Goal: Task Accomplishment & Management: Manage account settings

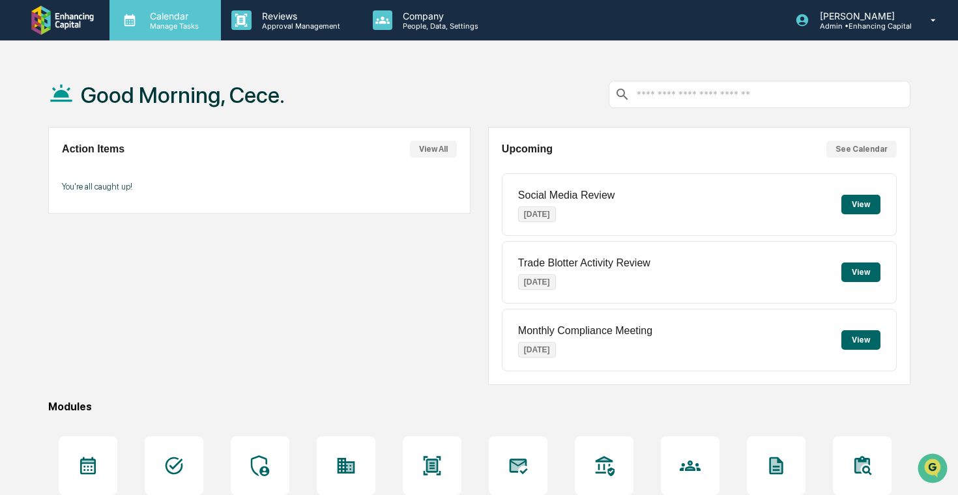
click at [181, 29] on p "Manage Tasks" at bounding box center [172, 26] width 66 height 9
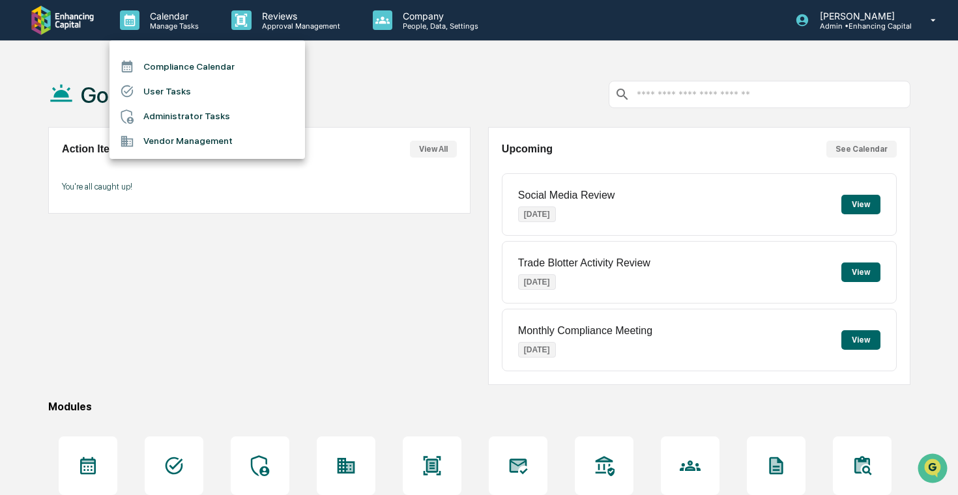
click at [214, 113] on li "Administrator Tasks" at bounding box center [207, 116] width 196 height 25
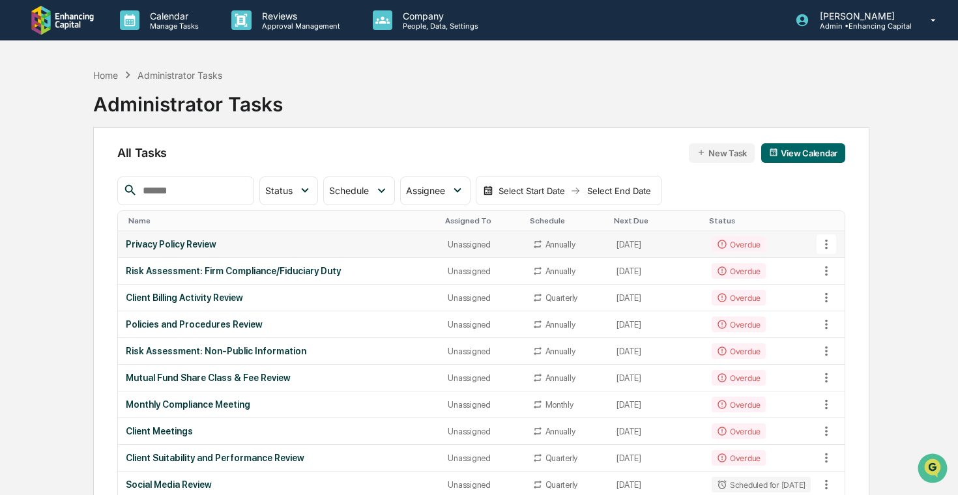
click at [827, 244] on icon at bounding box center [826, 245] width 3 height 10
click at [568, 259] on div at bounding box center [479, 247] width 958 height 495
click at [571, 244] on div "Annually" at bounding box center [566, 244] width 69 height 10
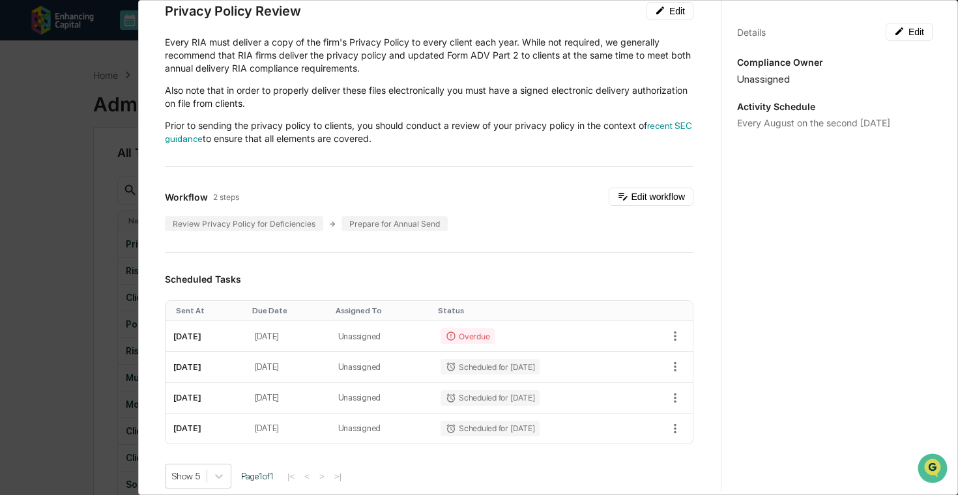
scroll to position [70, 0]
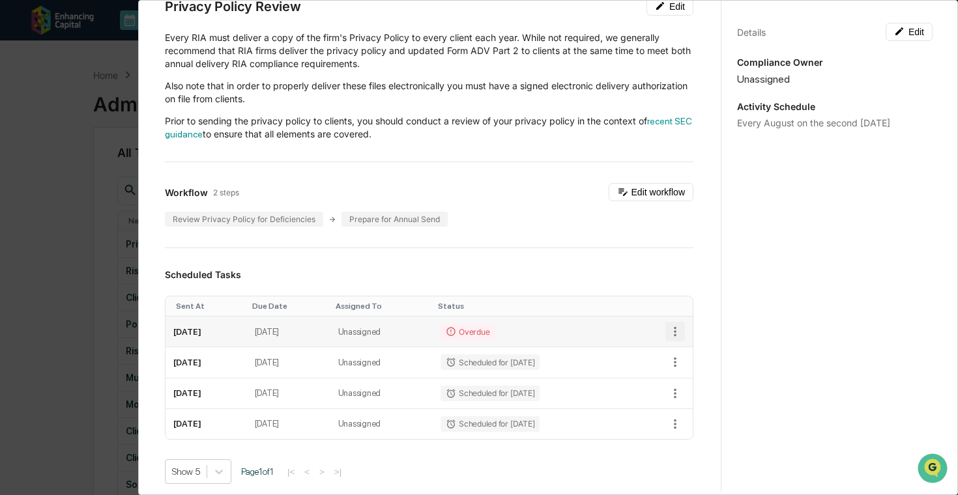
click at [673, 331] on icon "button" at bounding box center [675, 332] width 14 height 14
click at [693, 376] on li "Delete task" at bounding box center [720, 378] width 108 height 24
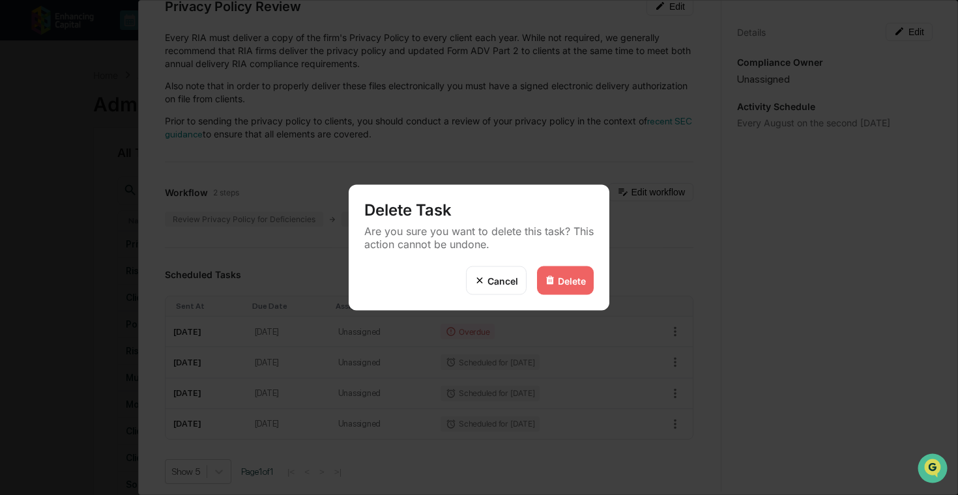
click at [569, 282] on div "Delete" at bounding box center [572, 280] width 28 height 11
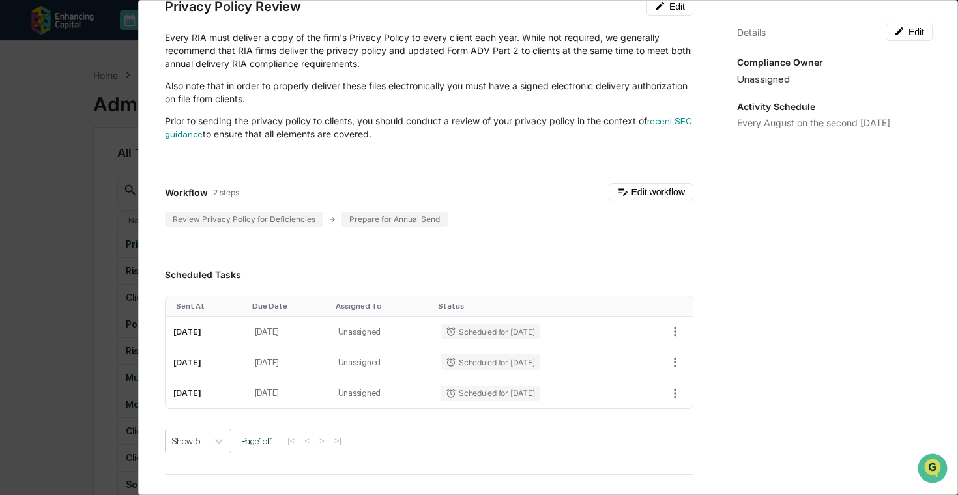
click at [90, 271] on div "Administrator Activity List Privacy Policy Review Start Task Spawn Task Privacy…" at bounding box center [479, 247] width 958 height 495
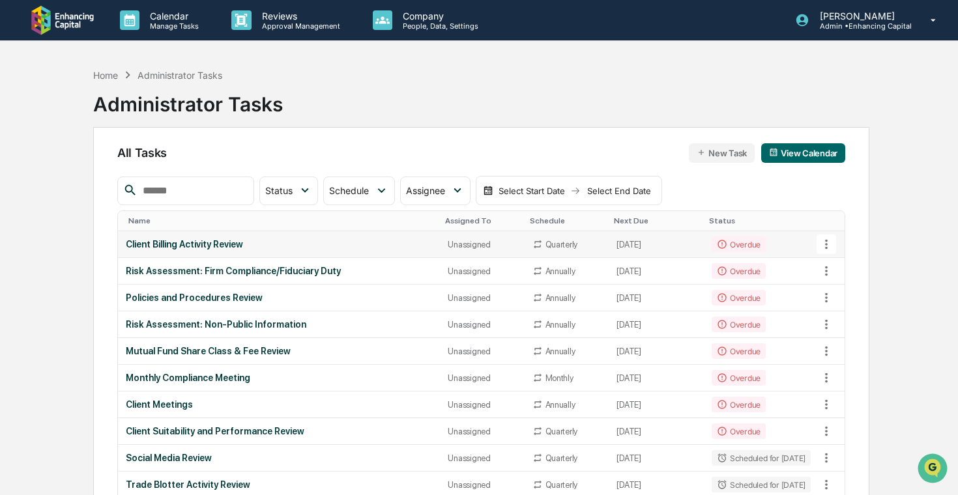
click at [181, 245] on div "Client Billing Activity Review" at bounding box center [279, 244] width 307 height 10
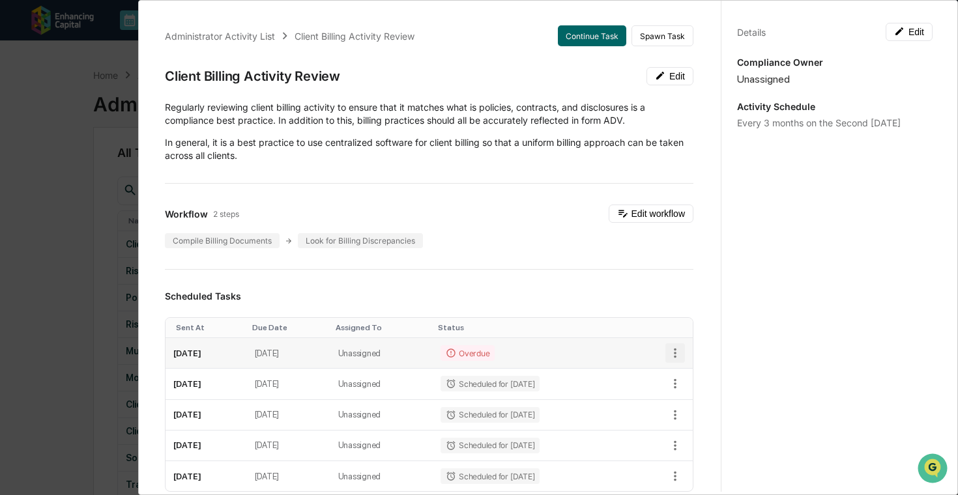
click at [671, 347] on icon "button" at bounding box center [675, 353] width 14 height 14
click at [688, 402] on li "Delete task" at bounding box center [720, 400] width 108 height 24
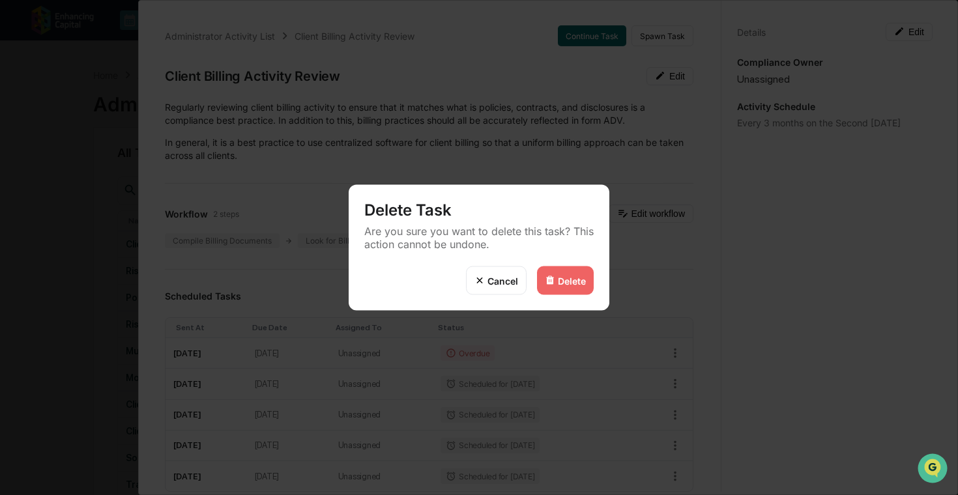
click at [581, 268] on div "Delete" at bounding box center [565, 281] width 57 height 29
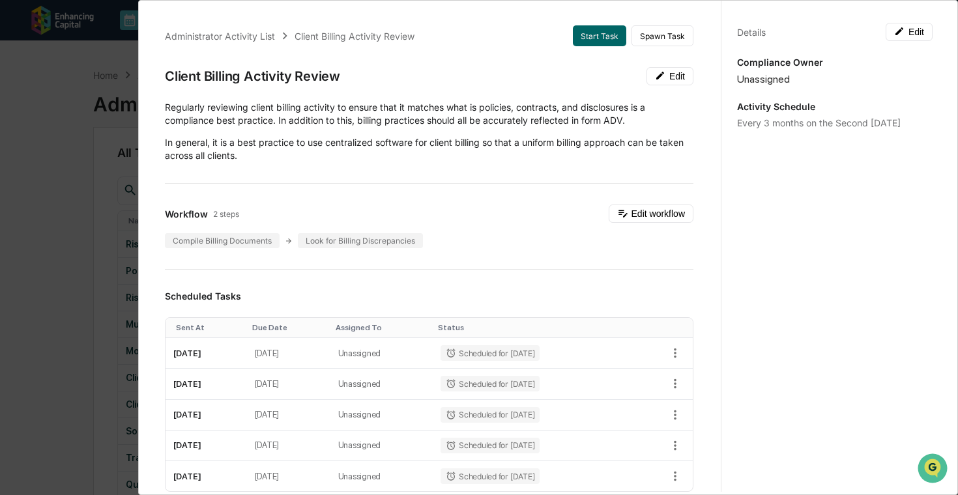
click at [78, 270] on div "Administrator Activity List Client Billing Activity Review Start Task Spawn Tas…" at bounding box center [479, 247] width 958 height 495
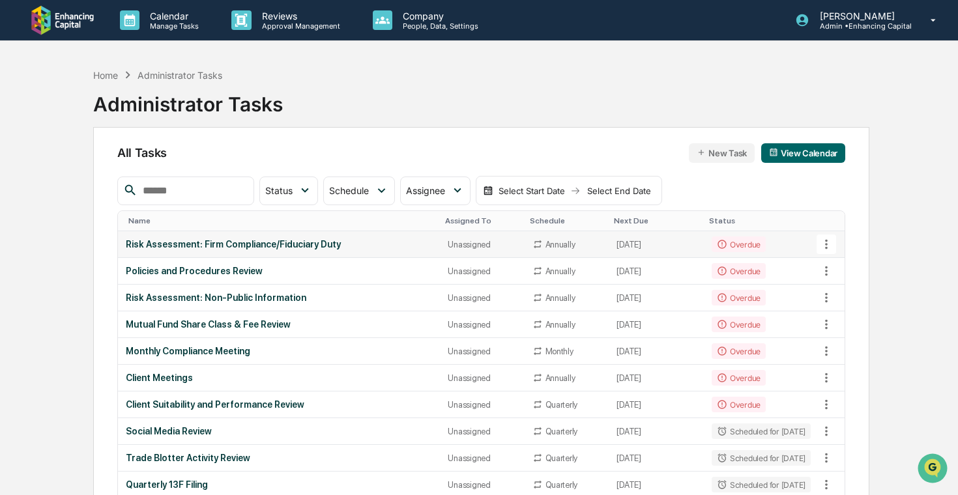
click at [244, 246] on div "Risk Assessment: Firm Compliance/Fiduciary Duty" at bounding box center [279, 244] width 307 height 10
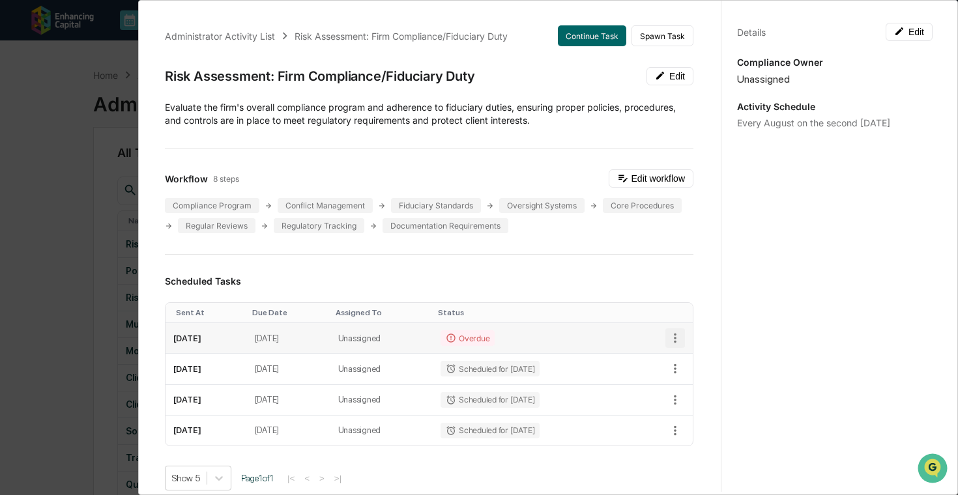
click at [678, 331] on icon "button" at bounding box center [675, 338] width 14 height 14
click at [679, 381] on img at bounding box center [681, 384] width 10 height 10
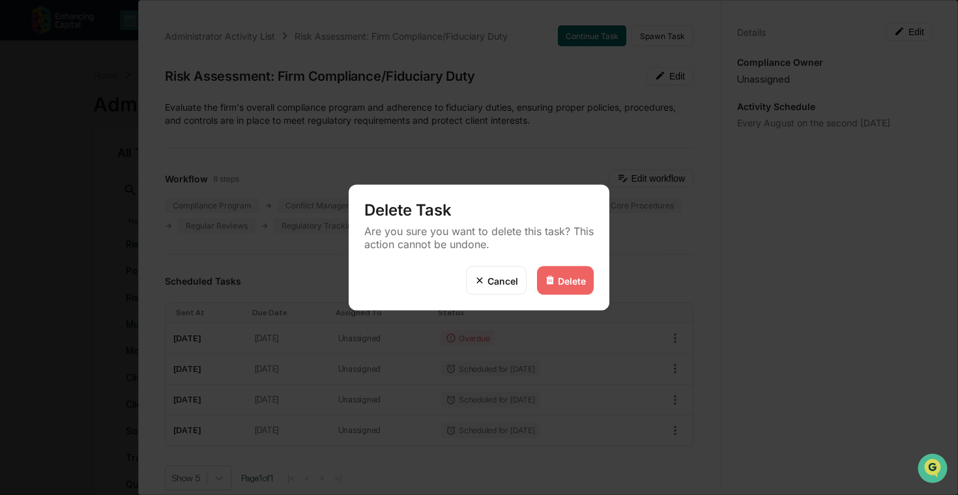
click at [582, 280] on div "Delete" at bounding box center [572, 280] width 28 height 11
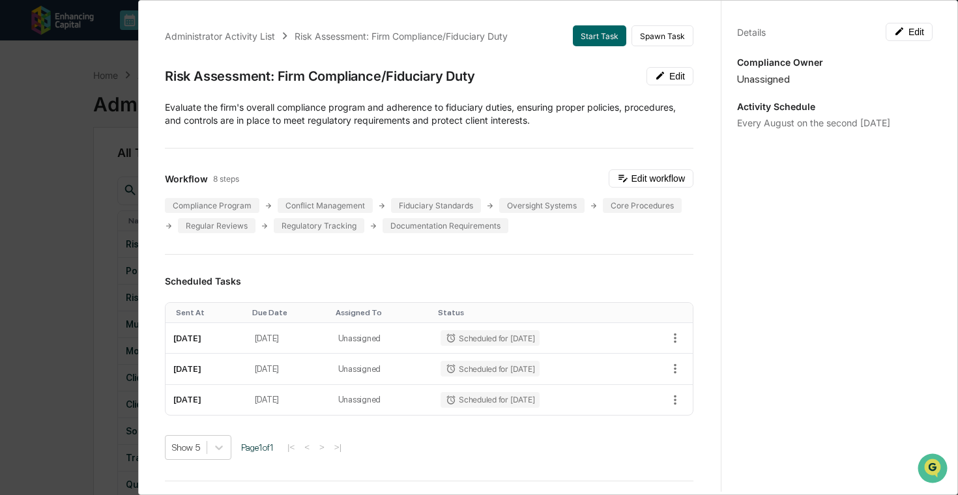
click at [57, 270] on div "Administrator Activity List Risk Assessment: Firm Compliance/Fiduciary Duty Sta…" at bounding box center [479, 247] width 958 height 495
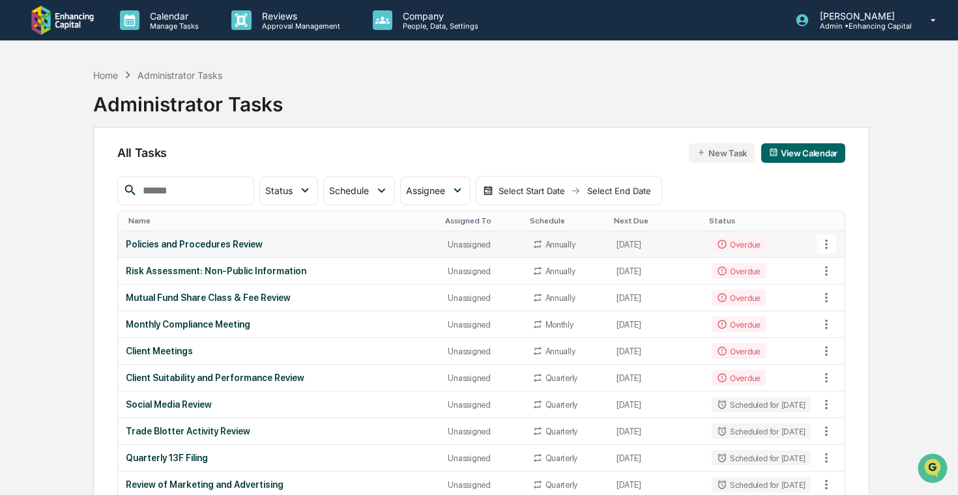
click at [212, 242] on div "Policies and Procedures Review" at bounding box center [279, 244] width 307 height 10
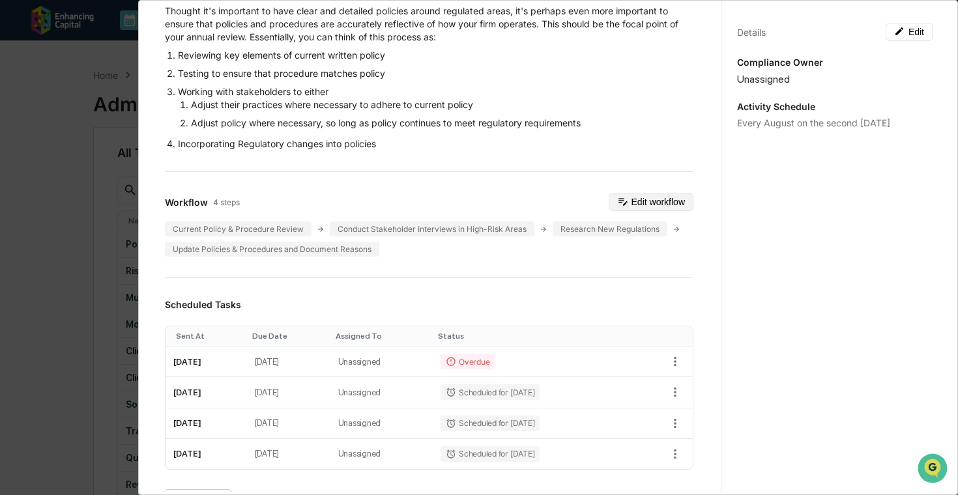
scroll to position [211, 0]
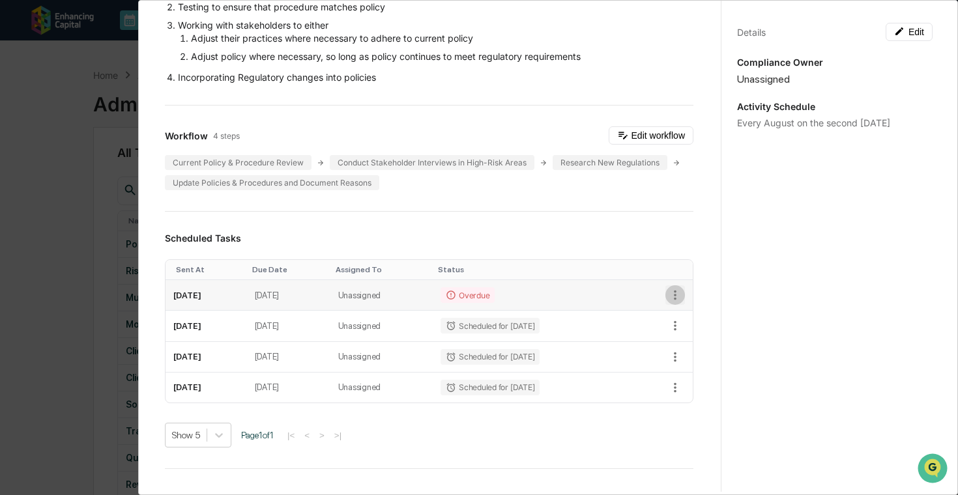
click at [674, 296] on icon "button" at bounding box center [675, 295] width 14 height 14
click at [701, 345] on li "Delete task" at bounding box center [720, 341] width 108 height 24
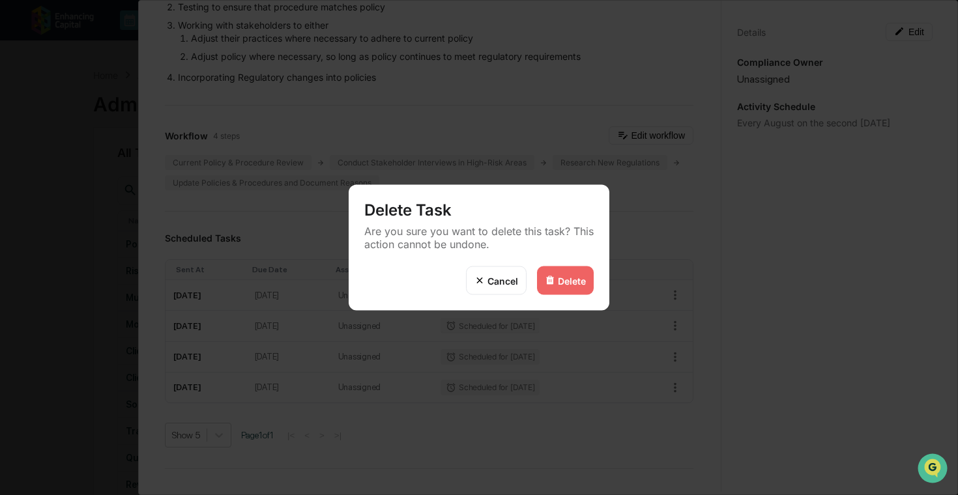
click at [573, 292] on div "Delete" at bounding box center [565, 281] width 57 height 29
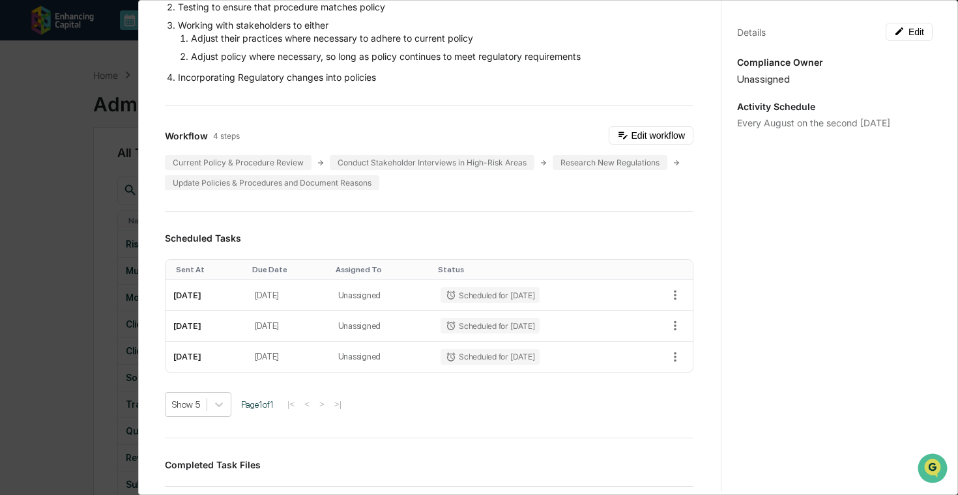
click at [42, 294] on div "Administrator Activity List Policies and Procedures Review Start Task Spawn Tas…" at bounding box center [479, 247] width 958 height 495
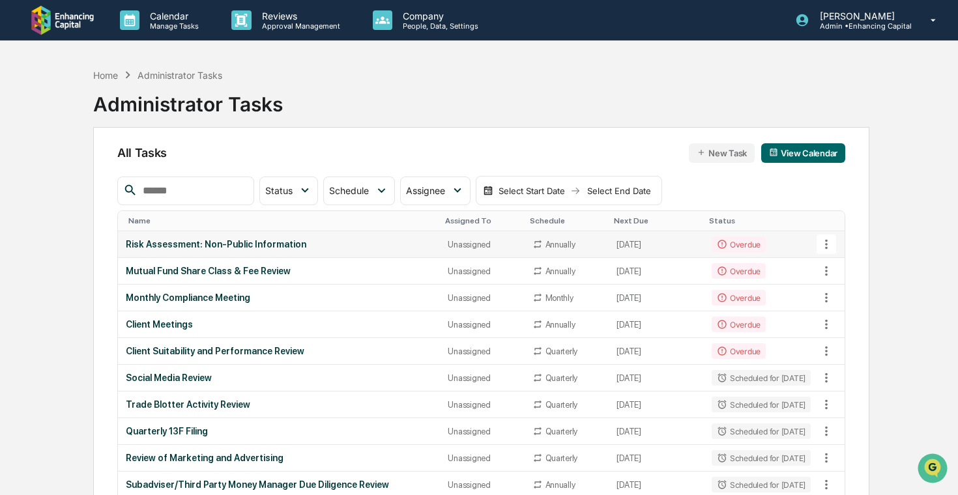
click at [297, 248] on div "Risk Assessment: Non-Public Information" at bounding box center [279, 244] width 307 height 10
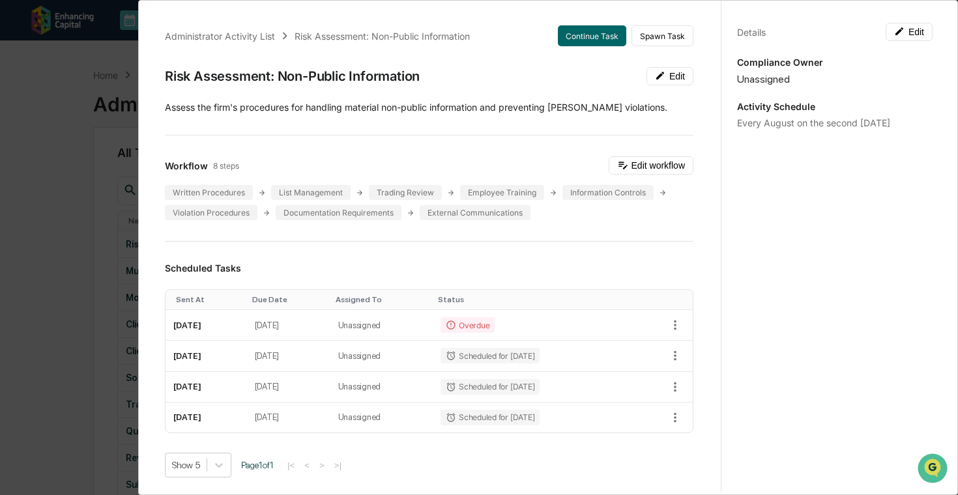
scroll to position [82, 0]
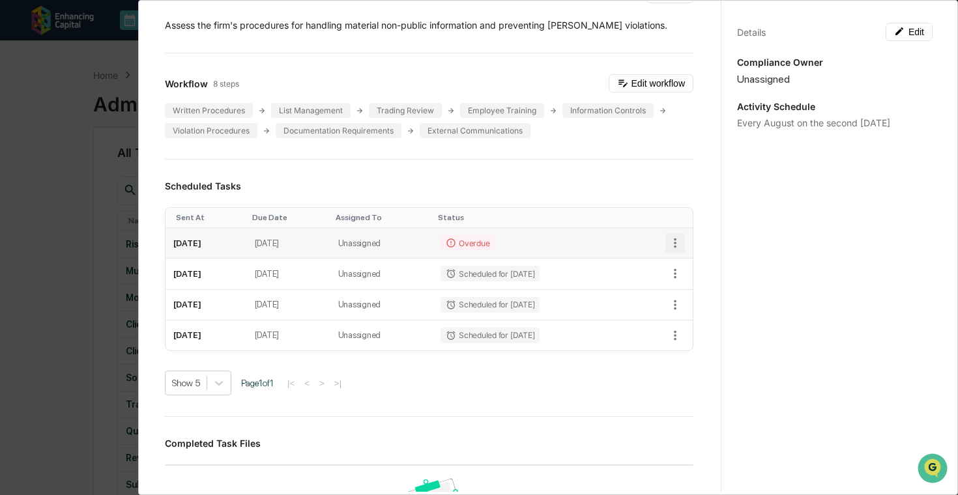
click at [674, 240] on icon "button" at bounding box center [675, 243] width 14 height 14
click at [719, 293] on li "Delete task" at bounding box center [720, 289] width 108 height 24
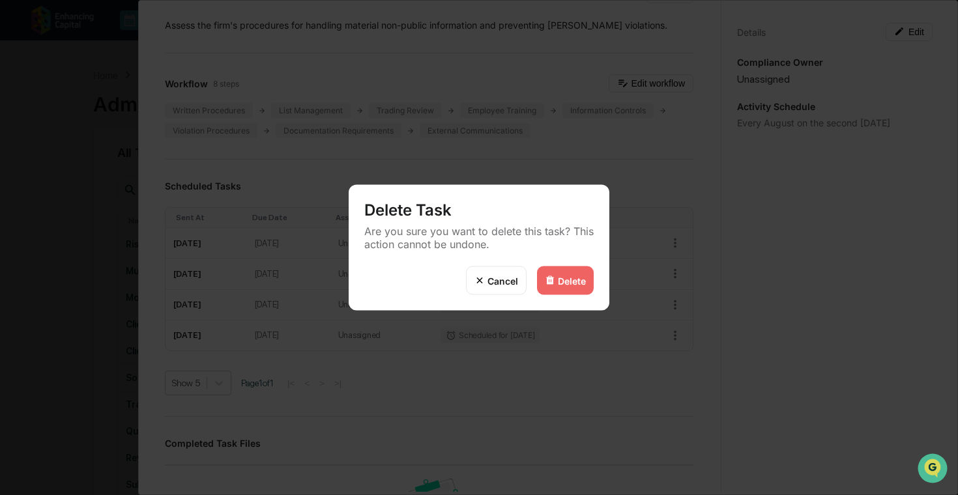
click at [577, 267] on div "Delete" at bounding box center [565, 281] width 57 height 29
click at [575, 280] on div "Delete" at bounding box center [572, 280] width 28 height 11
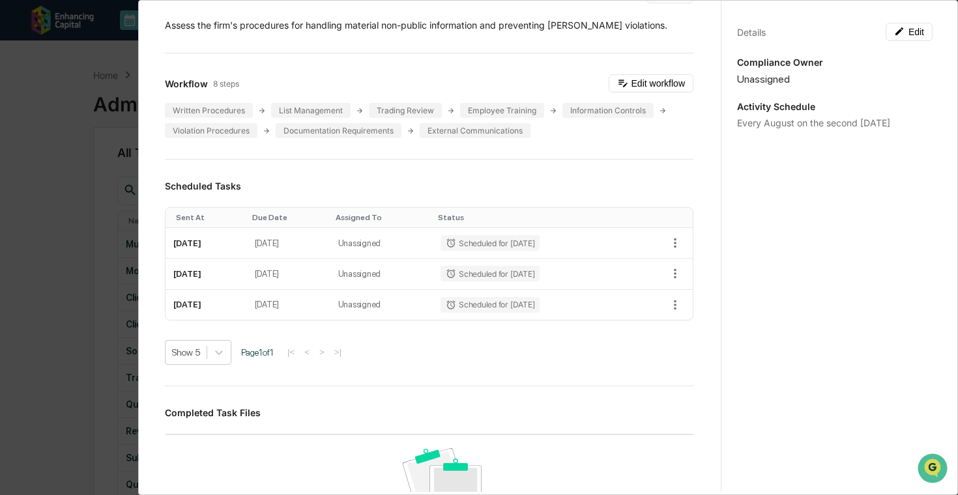
click at [121, 145] on div "Administrator Activity List Risk Assessment: Non-Public Information Start Task …" at bounding box center [479, 247] width 958 height 495
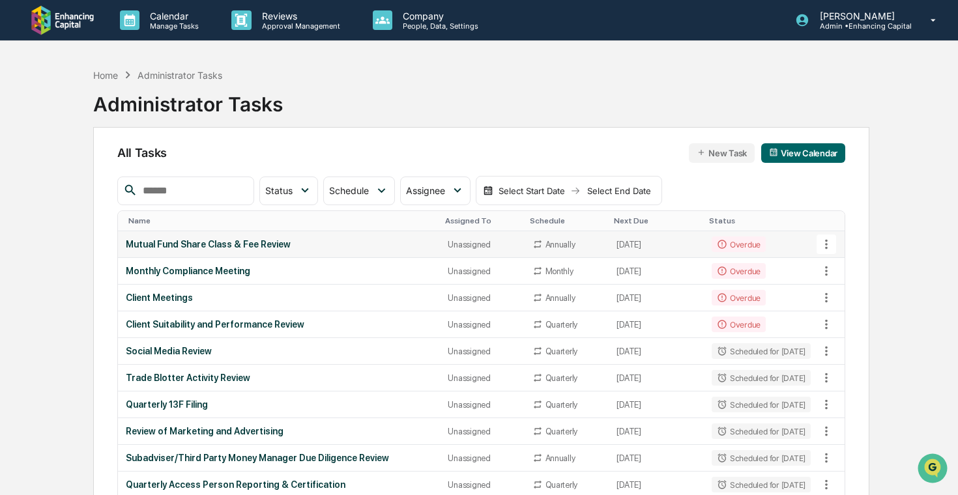
click at [255, 238] on td "Mutual Fund Share Class & Fee Review" at bounding box center [279, 244] width 323 height 27
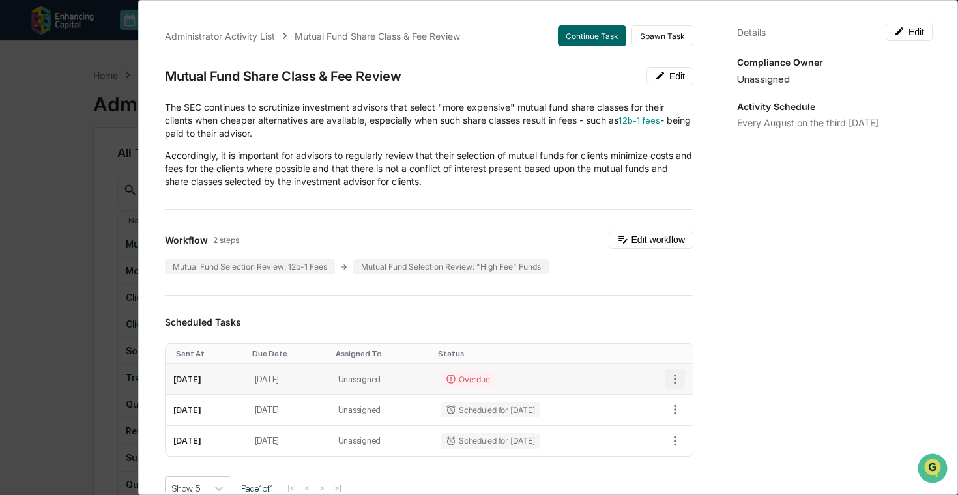
click at [672, 382] on icon "button" at bounding box center [675, 379] width 14 height 14
click at [689, 427] on li "Delete task" at bounding box center [720, 426] width 108 height 24
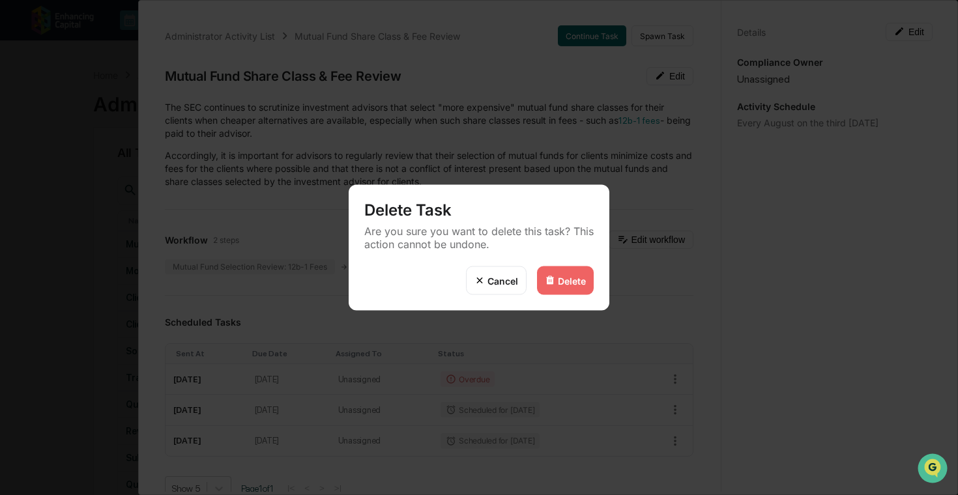
click at [575, 278] on div "Delete" at bounding box center [572, 280] width 28 height 11
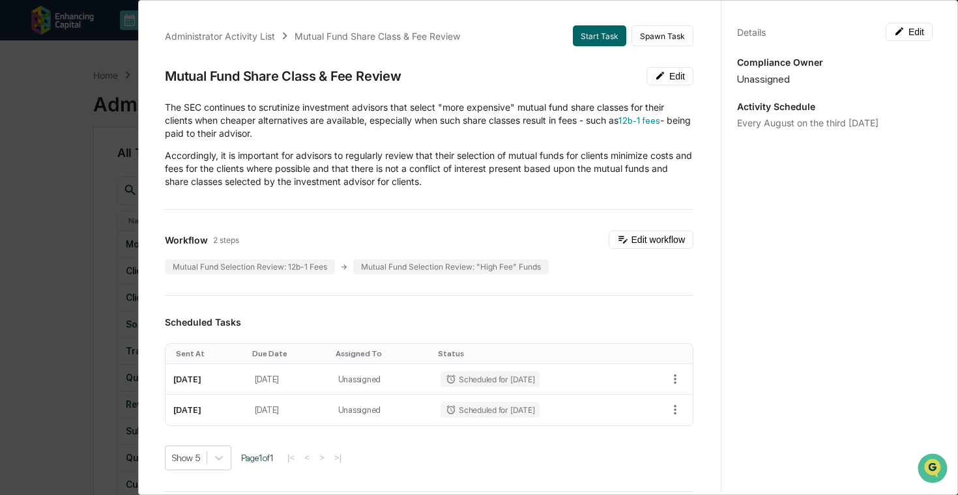
click at [51, 251] on div "Administrator Activity List Mutual Fund Share Class & Fee Review Start Task Spa…" at bounding box center [479, 247] width 958 height 495
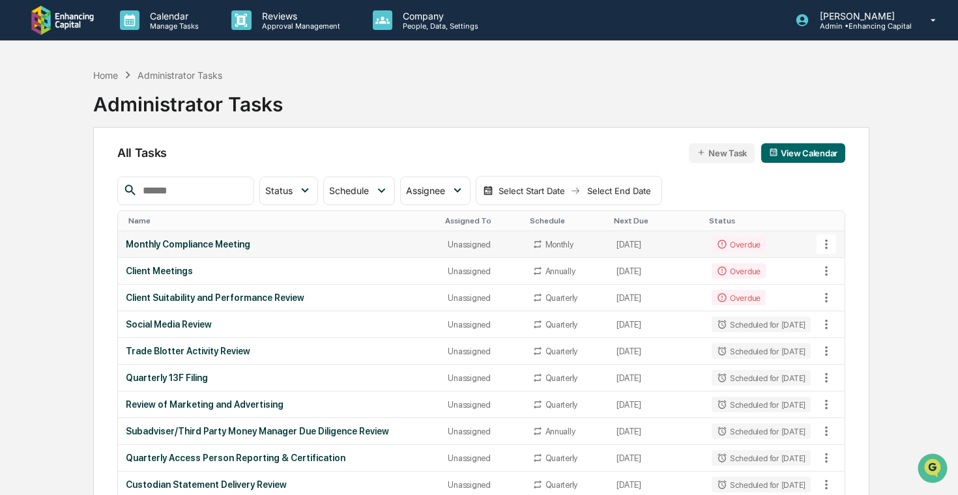
click at [211, 247] on div "Monthly Compliance Meeting" at bounding box center [279, 244] width 307 height 10
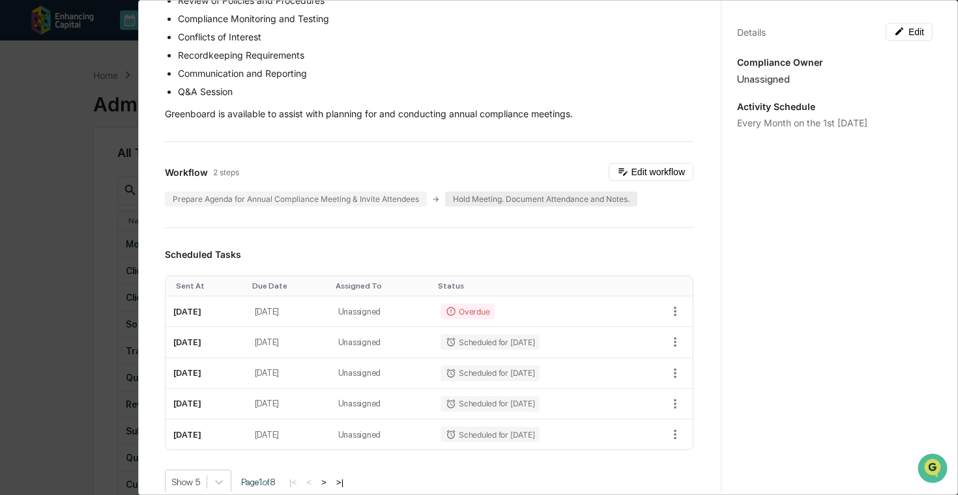
scroll to position [293, 0]
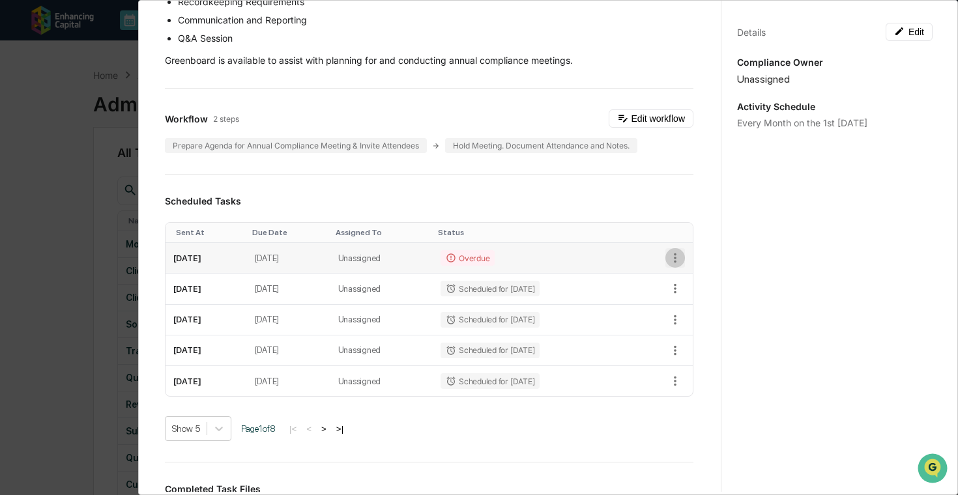
click at [673, 259] on icon "button" at bounding box center [675, 258] width 14 height 14
click at [689, 302] on li "Delete task" at bounding box center [720, 305] width 108 height 24
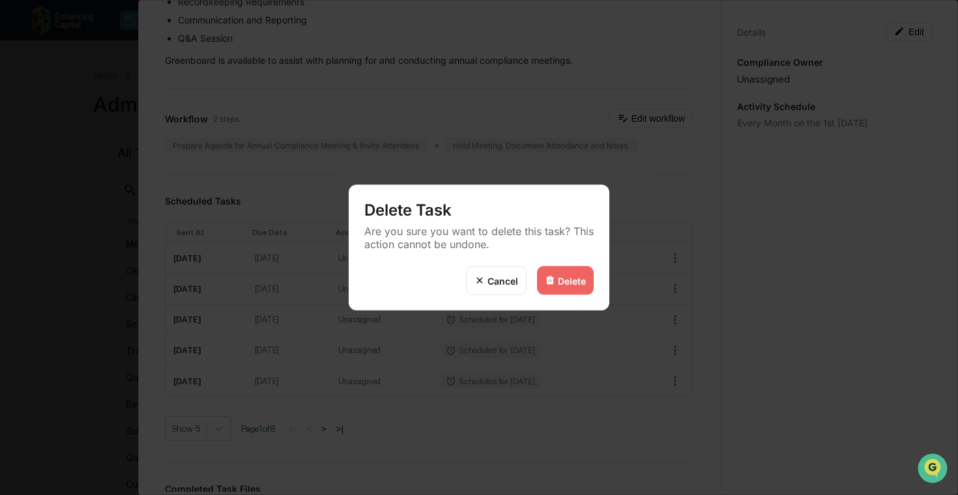
click at [570, 275] on div "Delete" at bounding box center [572, 280] width 28 height 11
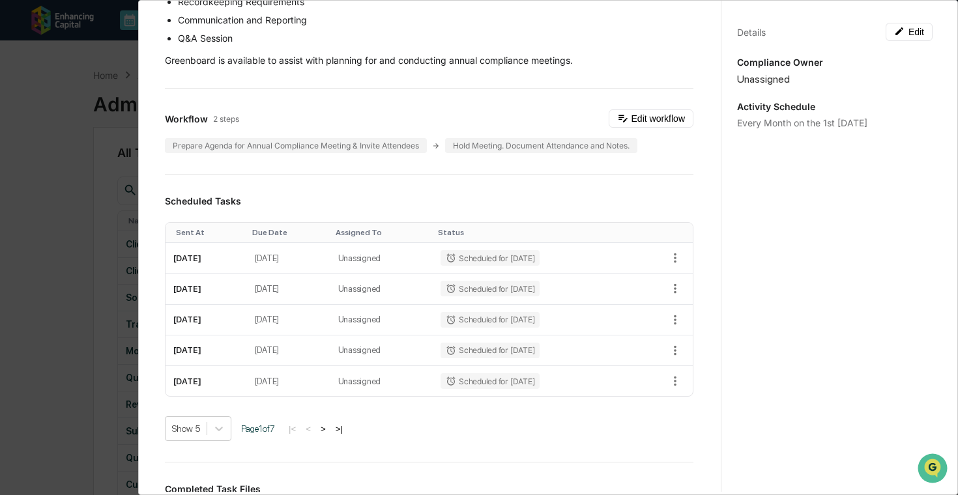
click at [102, 222] on div "Administrator Activity List Monthly Compliance Meeting Start Task Spawn Task Mo…" at bounding box center [479, 247] width 958 height 495
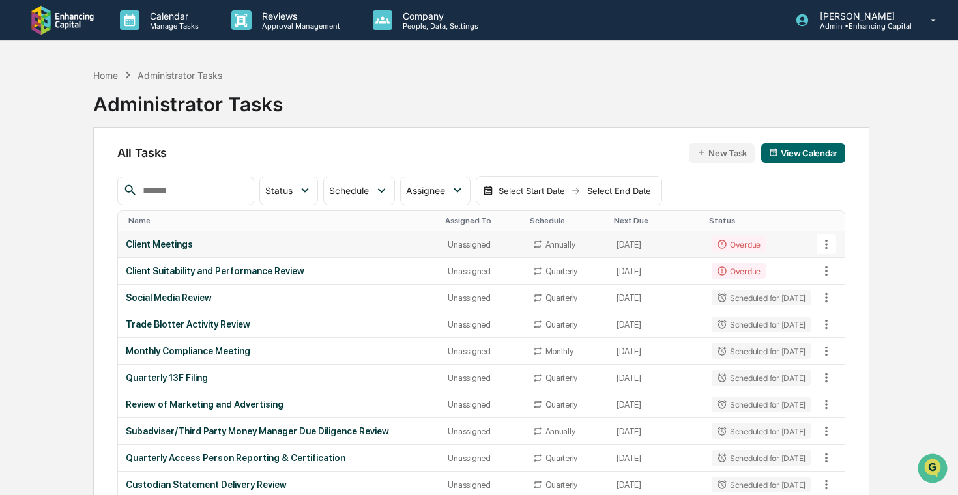
click at [202, 248] on div "Client Meetings" at bounding box center [279, 244] width 307 height 10
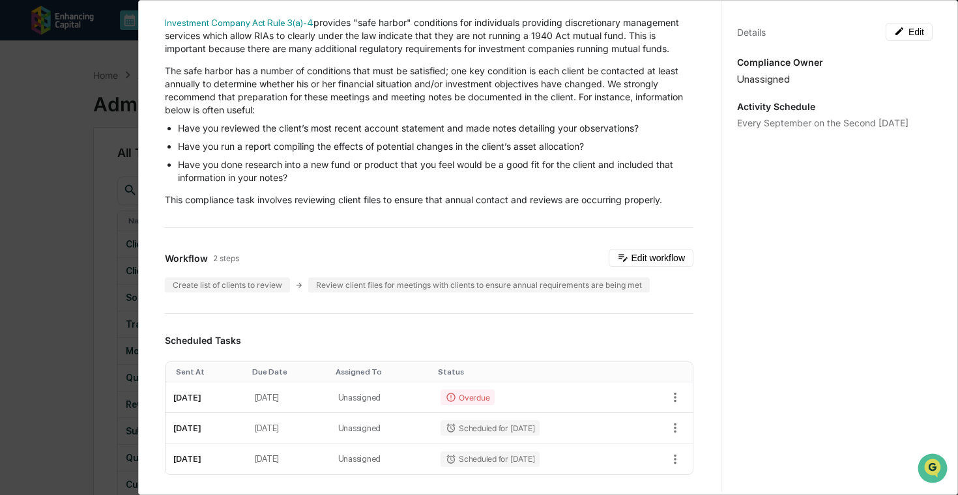
scroll to position [104, 0]
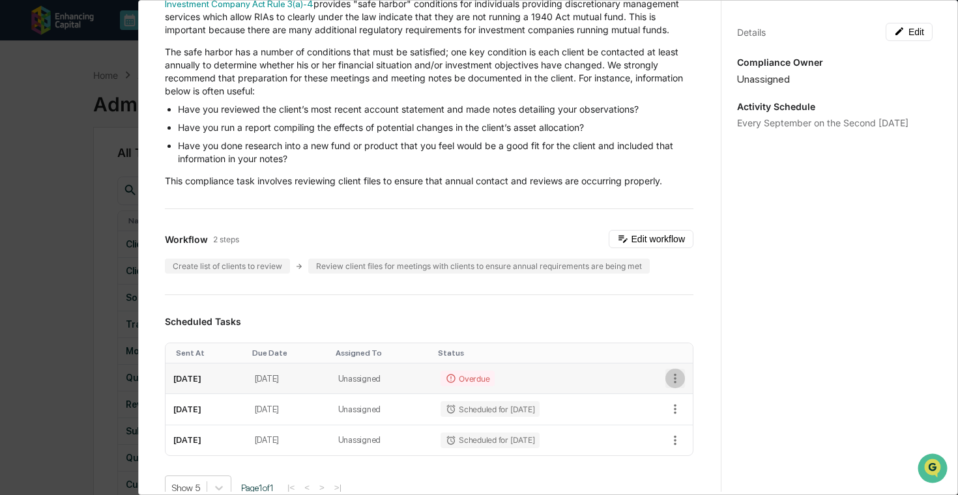
click at [677, 381] on icon "button" at bounding box center [675, 378] width 14 height 14
click at [699, 423] on li "Delete task" at bounding box center [720, 425] width 108 height 24
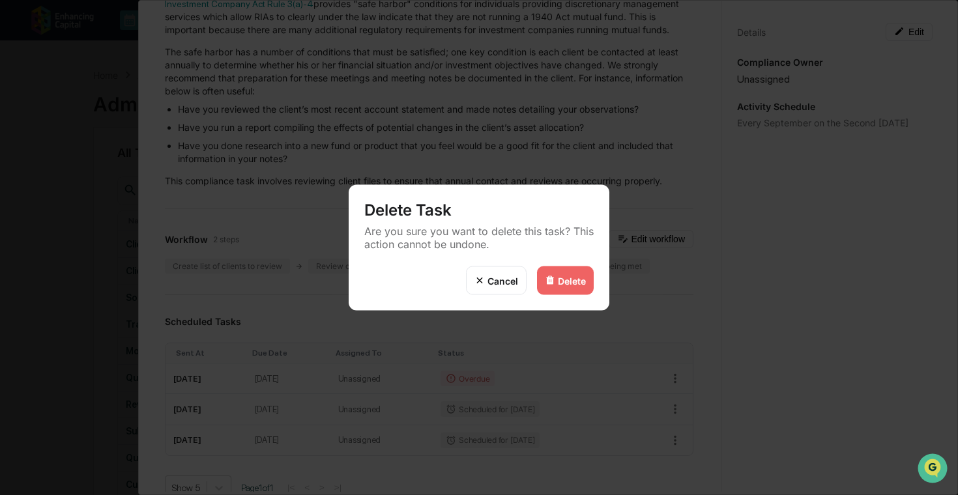
click at [576, 275] on div "Delete" at bounding box center [572, 280] width 28 height 11
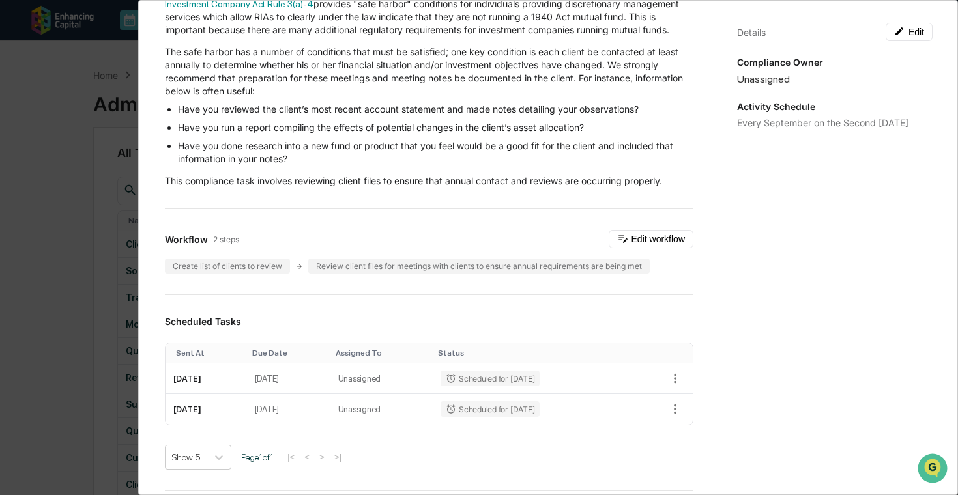
click at [85, 186] on div "Administrator Activity List Client Meetings Start Task Spawn Task Client Meetin…" at bounding box center [479, 247] width 958 height 495
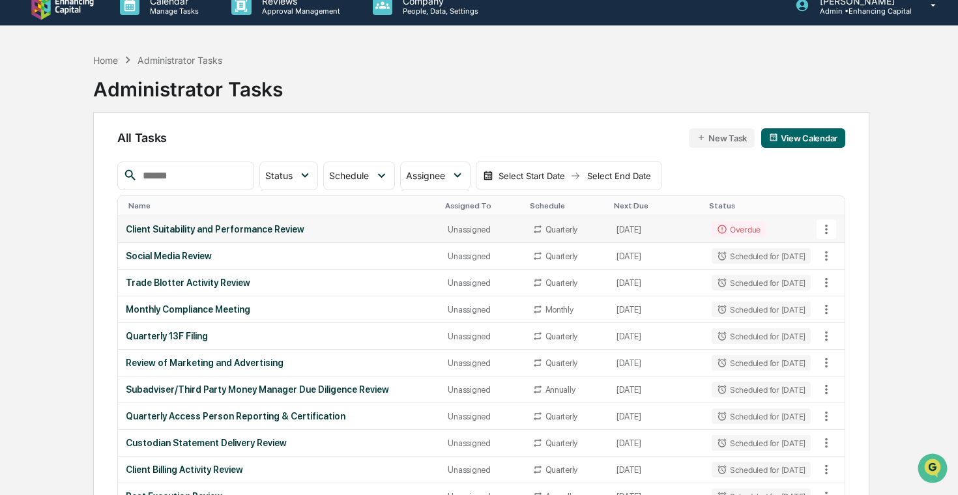
scroll to position [16, 0]
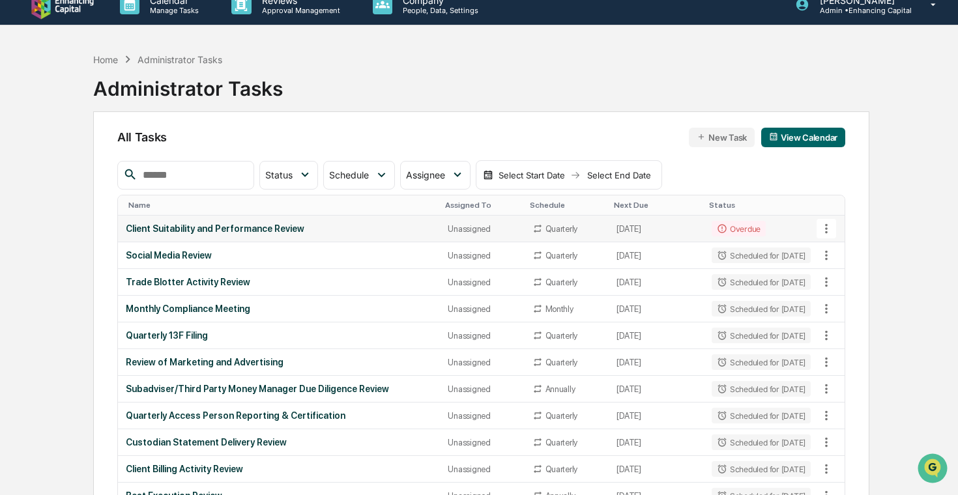
click at [344, 232] on div "Client Suitability and Performance Review" at bounding box center [279, 229] width 307 height 10
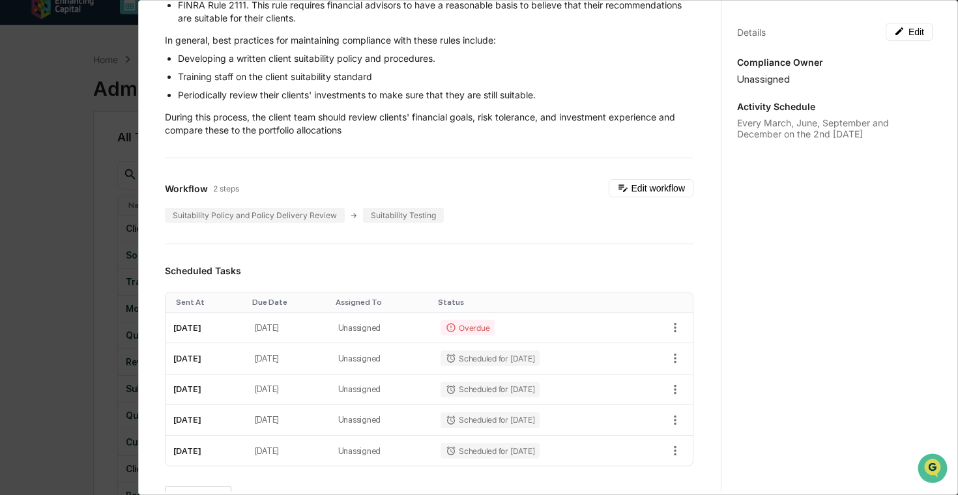
scroll to position [169, 0]
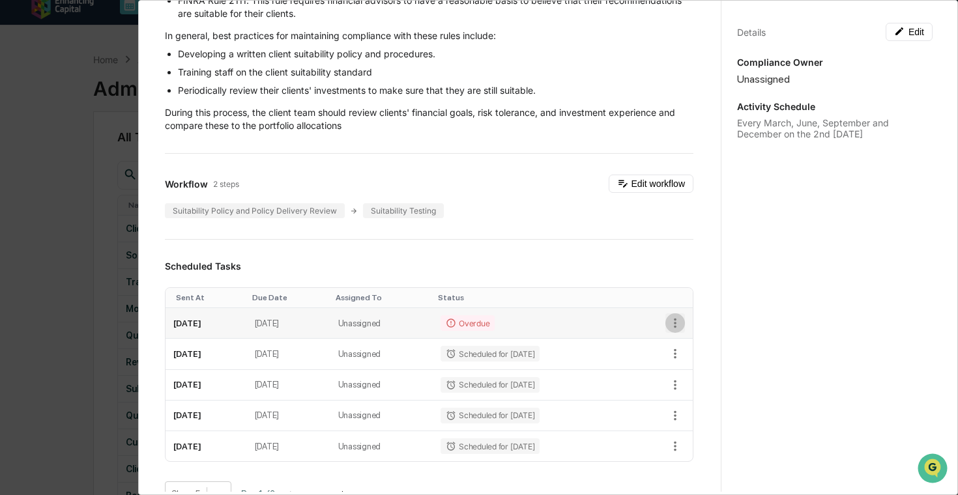
click at [673, 317] on icon "button" at bounding box center [675, 323] width 14 height 14
click at [712, 370] on li "Delete task" at bounding box center [720, 370] width 108 height 24
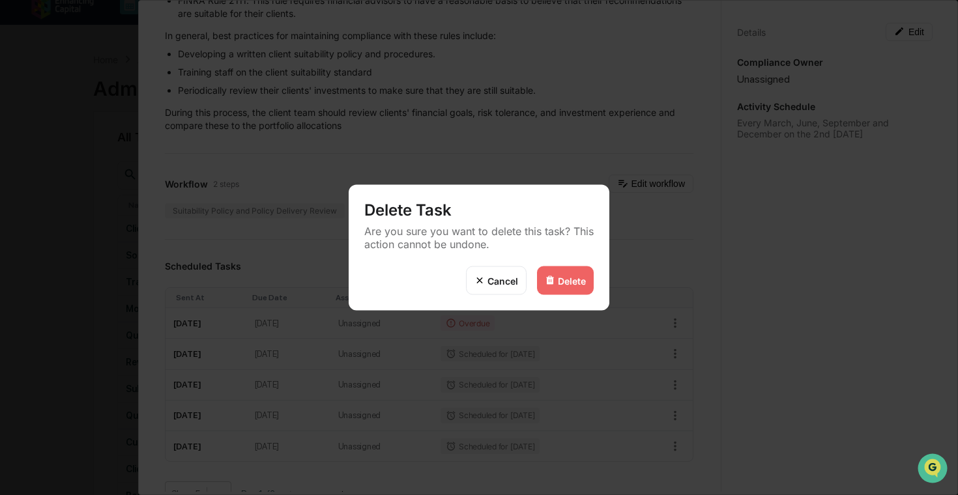
click at [563, 272] on div "Delete" at bounding box center [565, 281] width 57 height 29
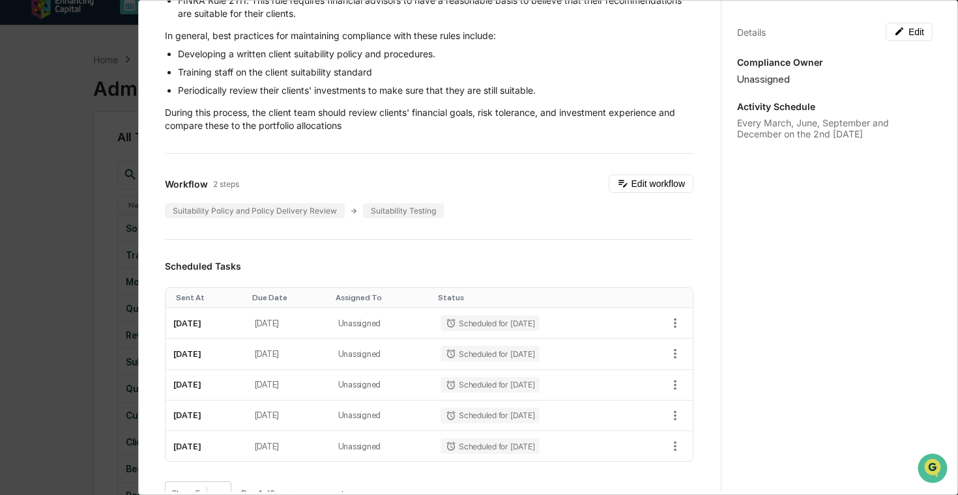
click at [76, 255] on div "Administrator Activity List Client Suitability and Performance Review Start Tas…" at bounding box center [479, 247] width 958 height 495
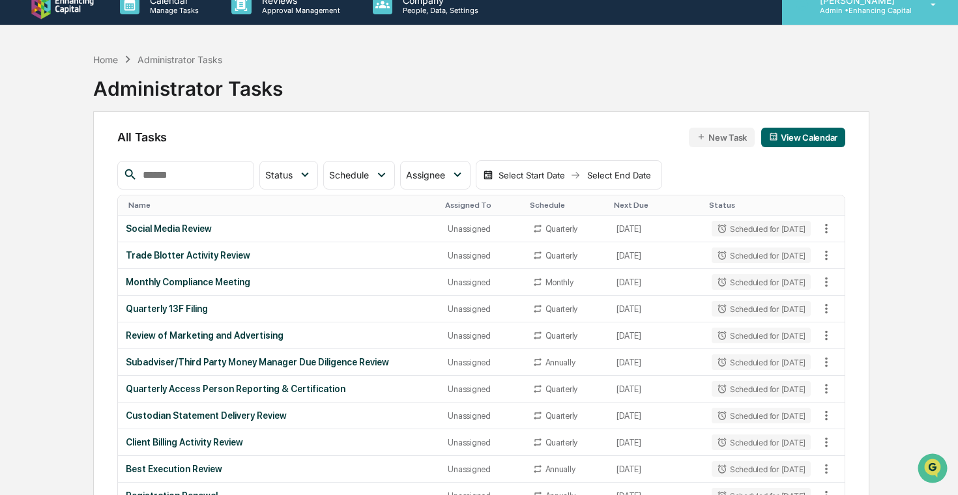
click at [920, 7] on div "[PERSON_NAME] Admin • Enhancing Capital" at bounding box center [870, 4] width 176 height 40
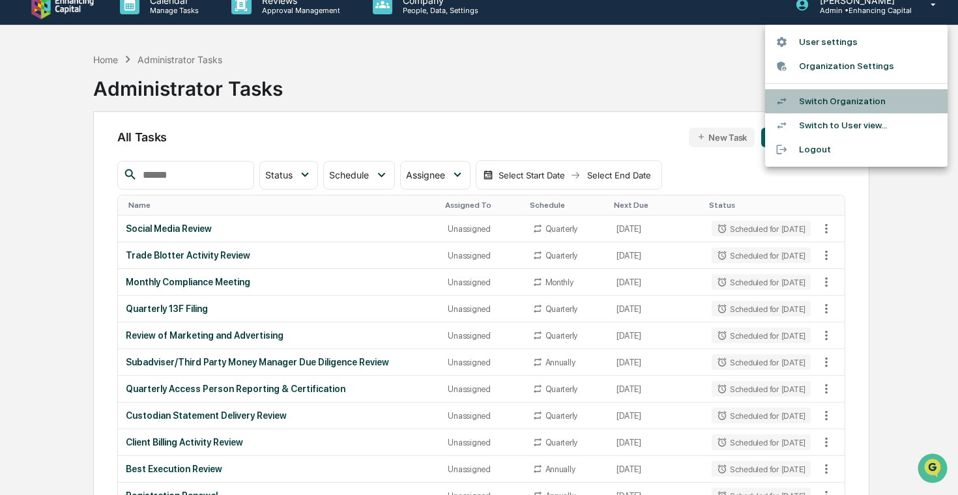
click at [865, 102] on li "Switch Organization" at bounding box center [856, 101] width 182 height 24
